Goal: Transaction & Acquisition: Download file/media

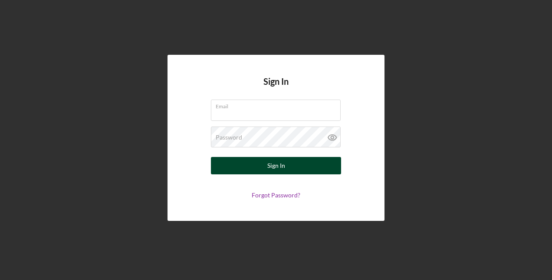
type input "[EMAIL_ADDRESS][DOMAIN_NAME]"
click at [296, 163] on button "Sign In" at bounding box center [276, 165] width 130 height 17
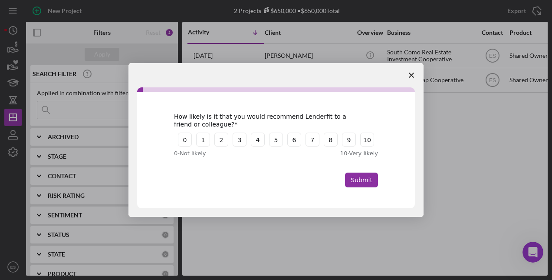
click at [410, 72] on icon "Close survey" at bounding box center [411, 74] width 5 height 5
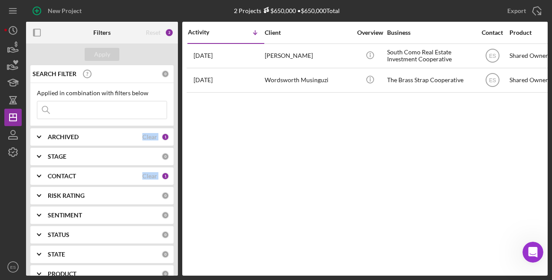
drag, startPoint x: 173, startPoint y: 109, endPoint x: 174, endPoint y: 183, distance: 74.2
click at [174, 183] on div "SEARCH FILTER 0 Applied in combination with filters below Icon/Menu Close Icon/…" at bounding box center [102, 170] width 152 height 210
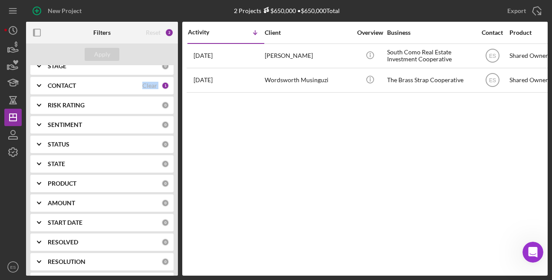
scroll to position [58, 0]
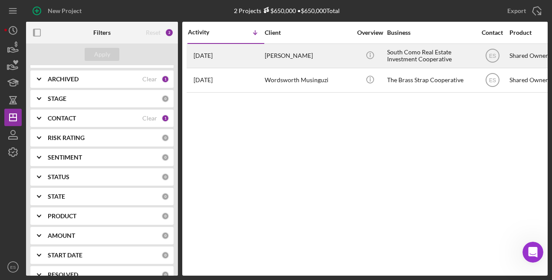
click at [303, 53] on div "[PERSON_NAME]" at bounding box center [308, 55] width 87 height 23
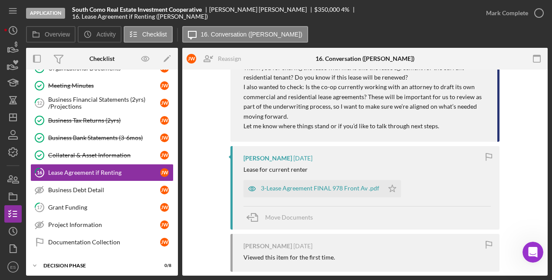
scroll to position [539, 0]
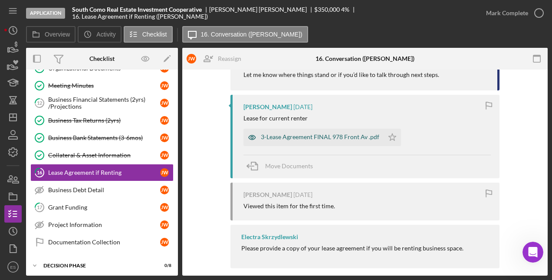
click at [337, 133] on div "3-Lease Agreement FINAL 978 Front Av .pdf" at bounding box center [320, 136] width 118 height 7
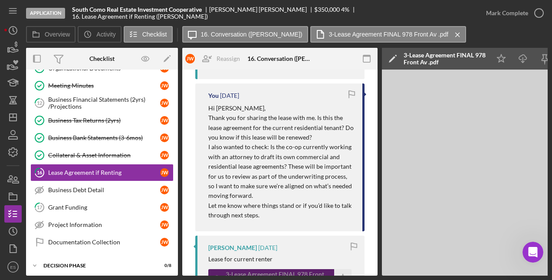
scroll to position [679, 0]
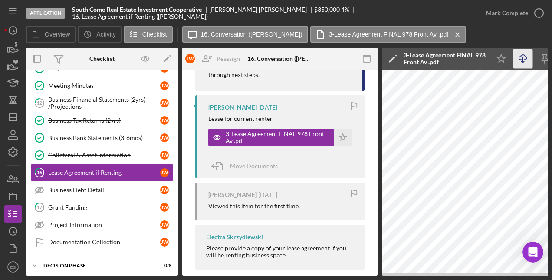
click at [522, 64] on icon "Icon/Download" at bounding box center [523, 59] width 20 height 20
click at [526, 60] on icon "Icon/Download" at bounding box center [523, 59] width 20 height 20
